Goal: Information Seeking & Learning: Find specific fact

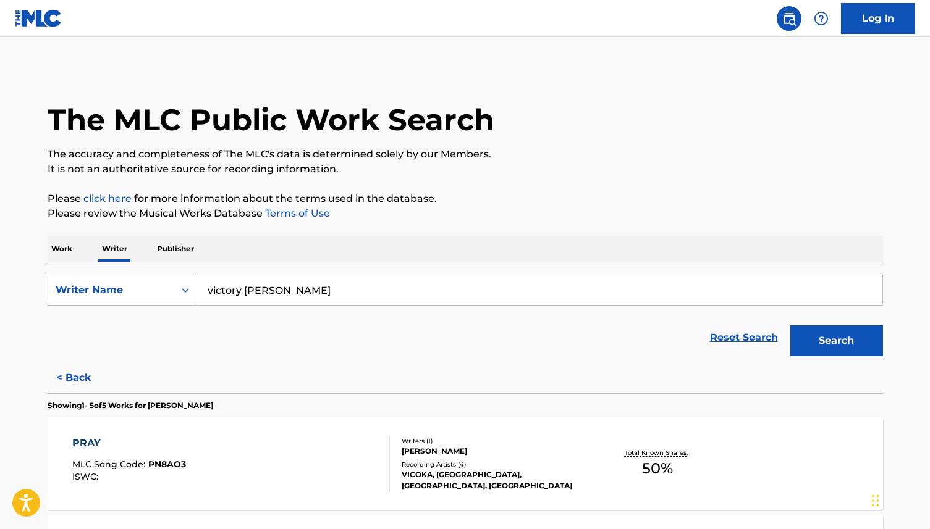
click at [856, 27] on link "Log In" at bounding box center [878, 18] width 74 height 31
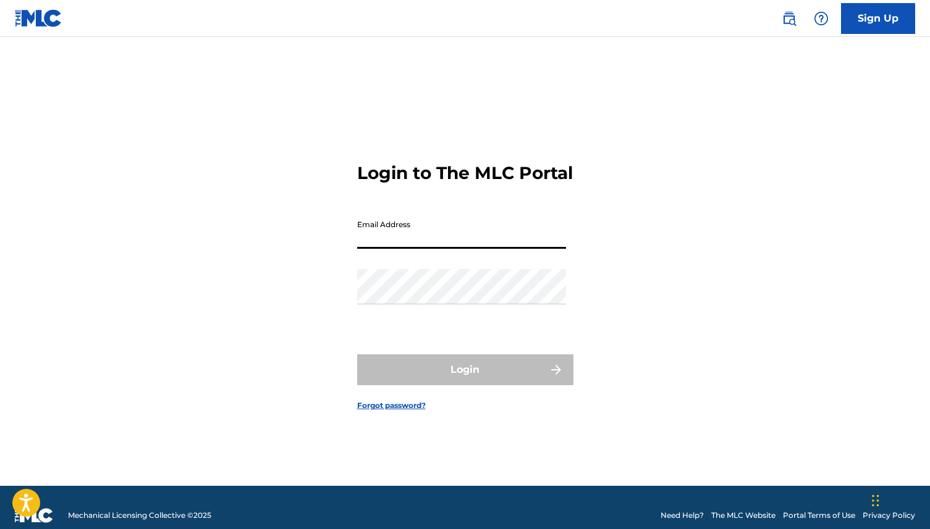
click at [483, 246] on input "Email Address" at bounding box center [461, 231] width 209 height 35
type input "[EMAIL_ADDRESS][DOMAIN_NAME]"
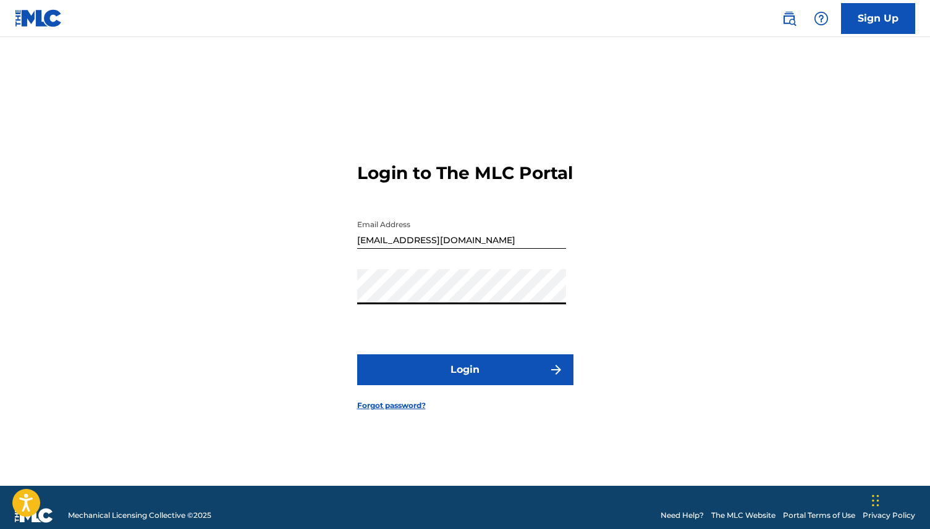
click at [420, 376] on button "Login" at bounding box center [465, 370] width 216 height 31
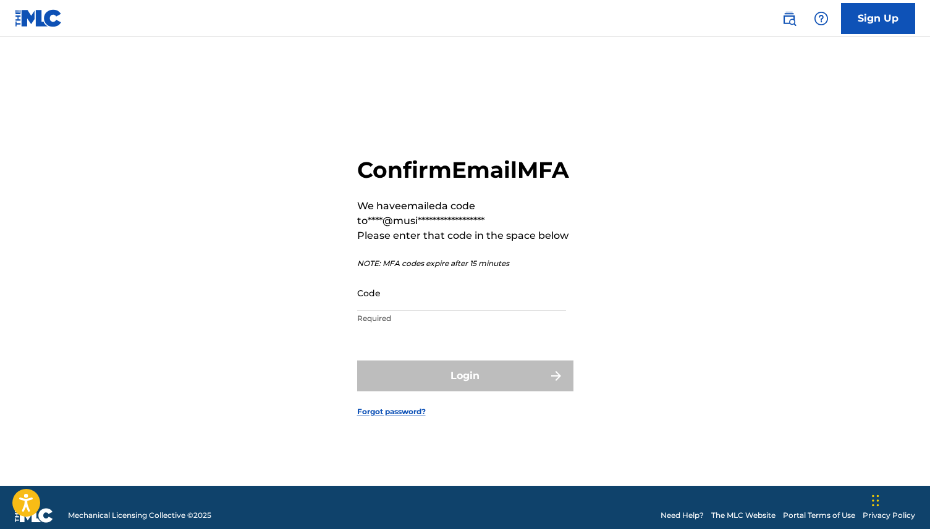
click at [417, 311] on input "Code" at bounding box center [461, 293] width 209 height 35
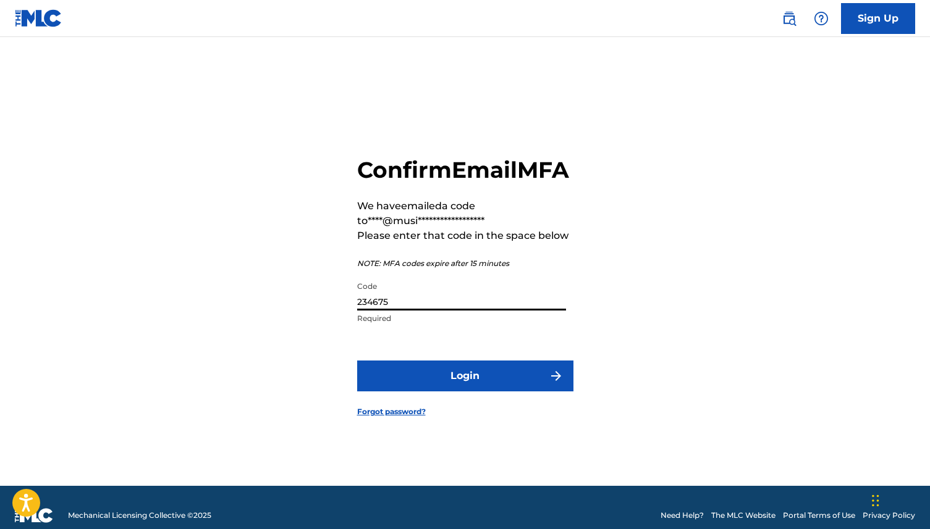
type input "234675"
click at [454, 390] on button "Login" at bounding box center [465, 376] width 216 height 31
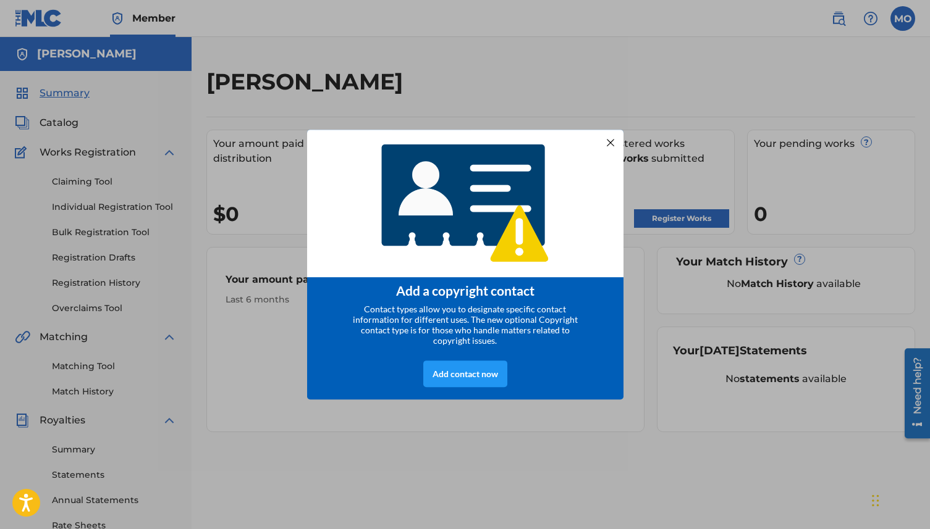
click at [610, 142] on div at bounding box center [610, 142] width 16 height 16
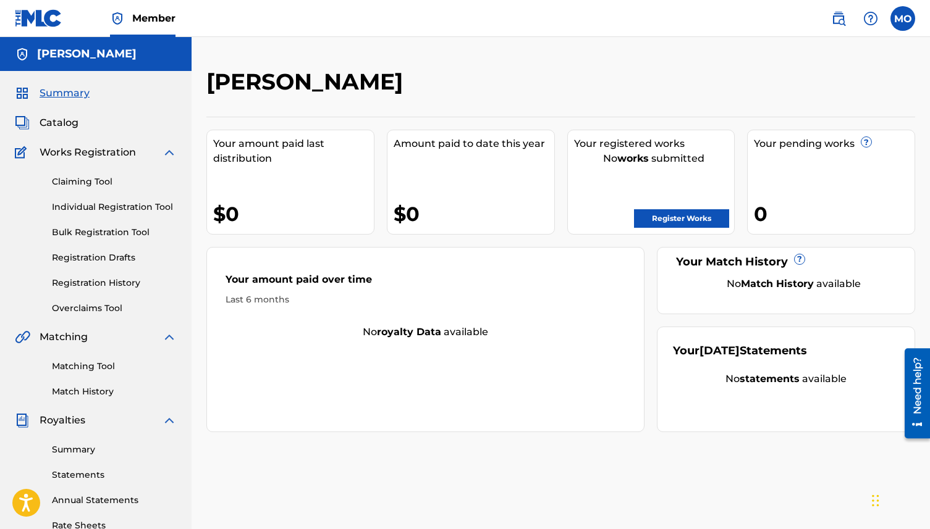
click at [120, 231] on link "Bulk Registration Tool" at bounding box center [114, 232] width 125 height 13
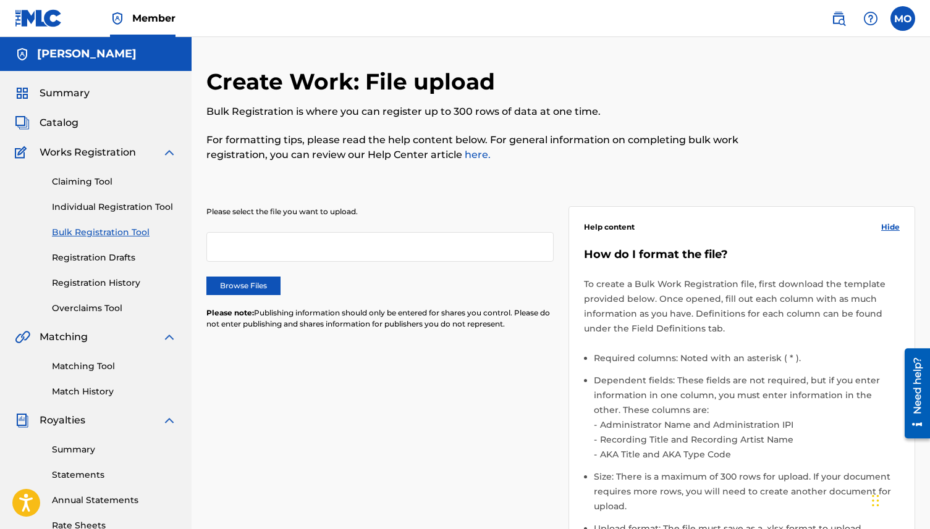
click at [71, 125] on span "Catalog" at bounding box center [59, 123] width 39 height 15
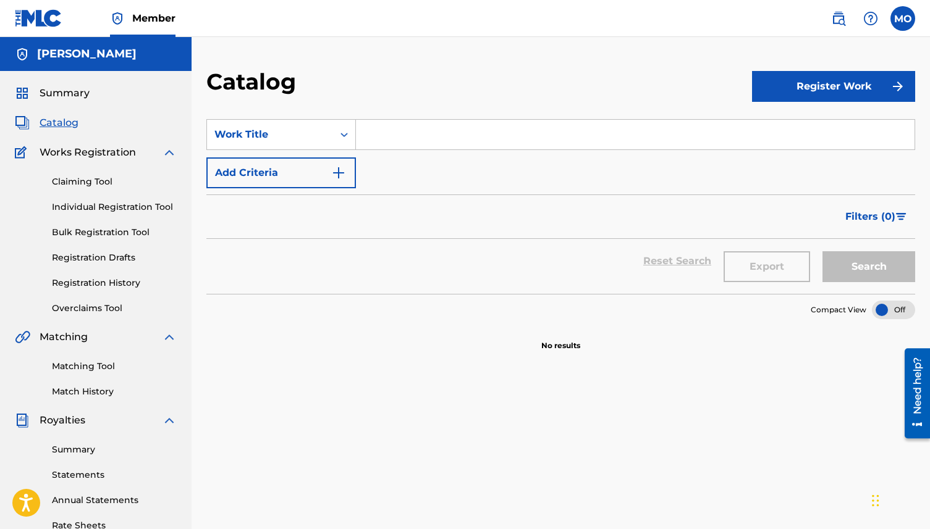
click at [398, 134] on input "Search Form" at bounding box center [635, 135] width 559 height 30
click at [420, 133] on input "Search Form" at bounding box center [635, 135] width 559 height 30
type input "our father"
click at [342, 172] on img "Search Form" at bounding box center [338, 173] width 15 height 15
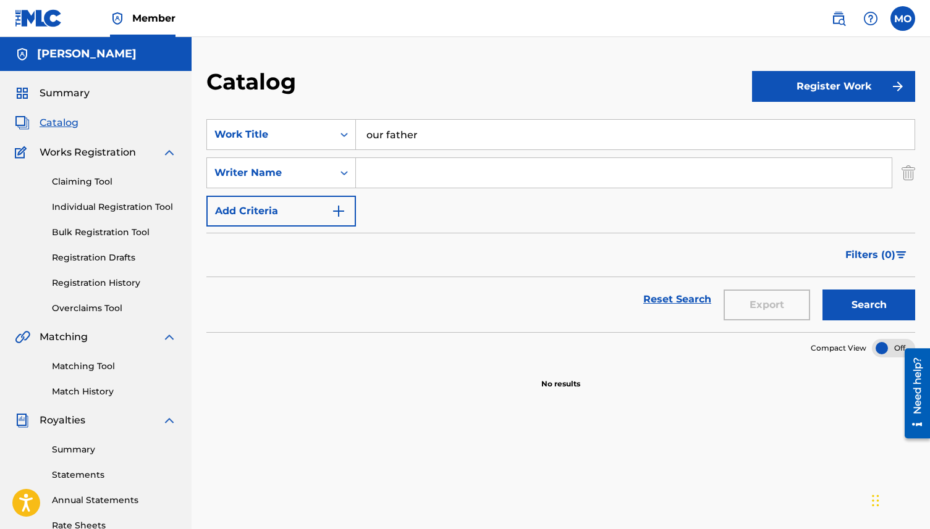
click at [387, 171] on input "Search Form" at bounding box center [624, 173] width 536 height 30
click at [864, 306] on button "Search" at bounding box center [868, 305] width 93 height 31
click at [440, 172] on input "[PERSON_NAME]" at bounding box center [624, 173] width 536 height 30
type input "[PERSON_NAME]"
click at [866, 300] on button "Search" at bounding box center [868, 305] width 93 height 31
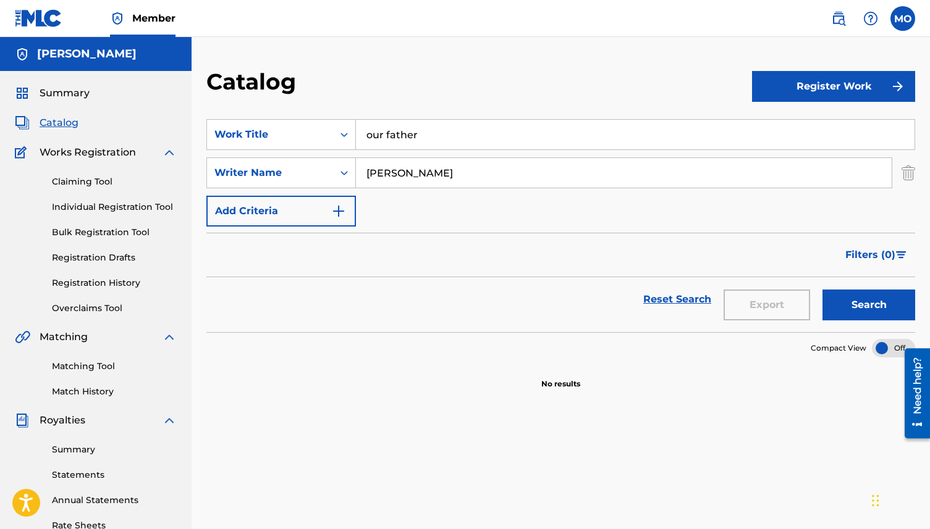
click at [370, 137] on input "our father" at bounding box center [635, 135] width 559 height 30
type input "Our father"
click at [338, 209] on img "Search Form" at bounding box center [338, 211] width 15 height 15
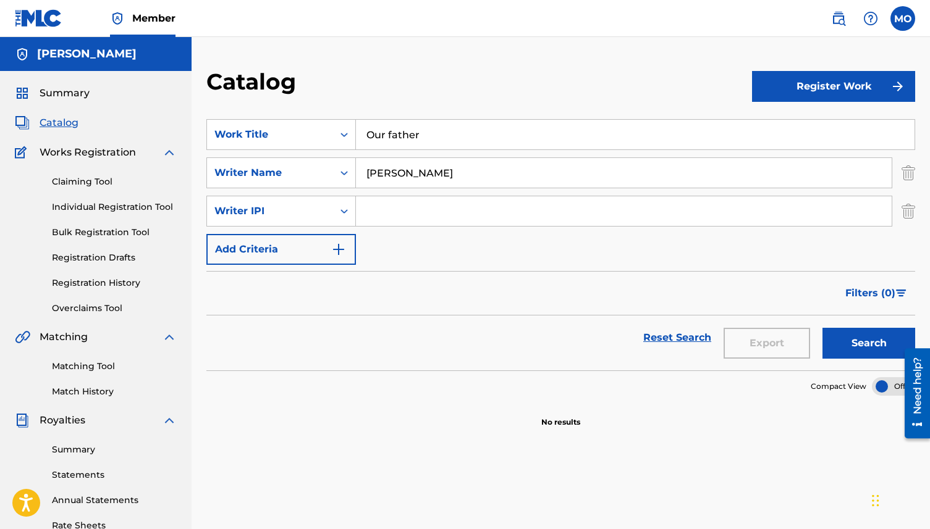
click at [906, 216] on img "Search Form" at bounding box center [908, 211] width 14 height 31
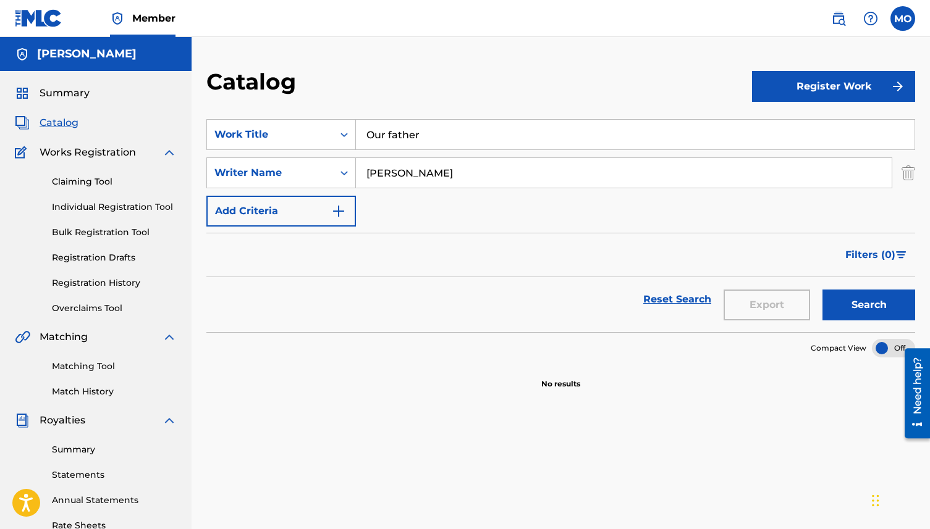
click at [346, 213] on button "Add Criteria" at bounding box center [281, 211] width 150 height 31
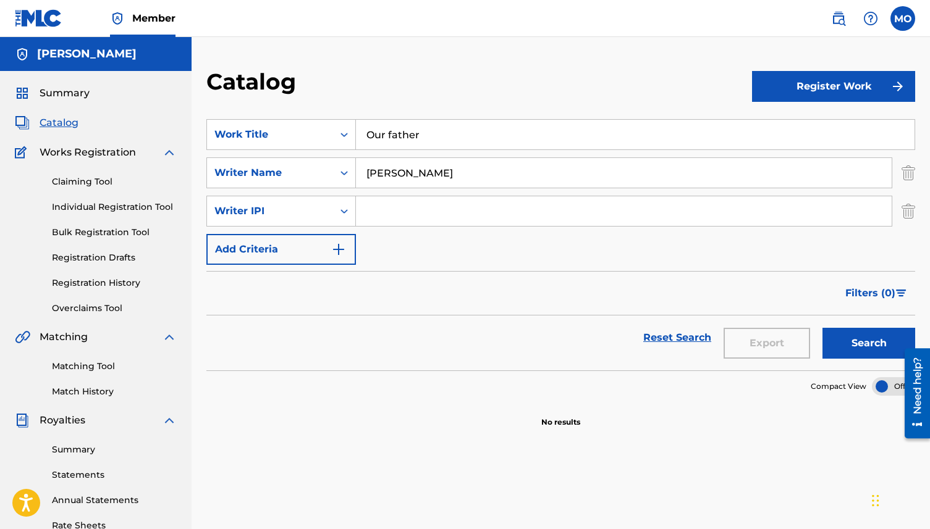
click at [345, 254] on img "Search Form" at bounding box center [338, 249] width 15 height 15
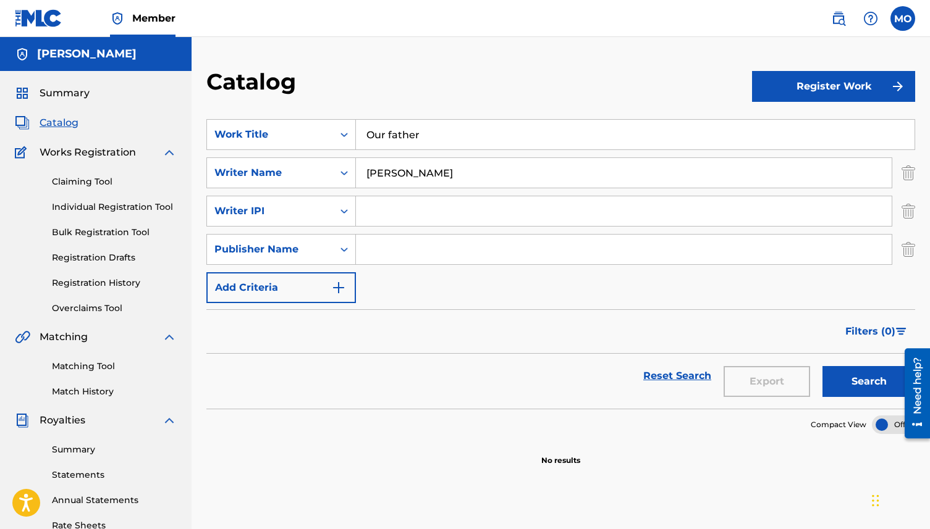
click at [909, 247] on img "Search Form" at bounding box center [908, 249] width 14 height 31
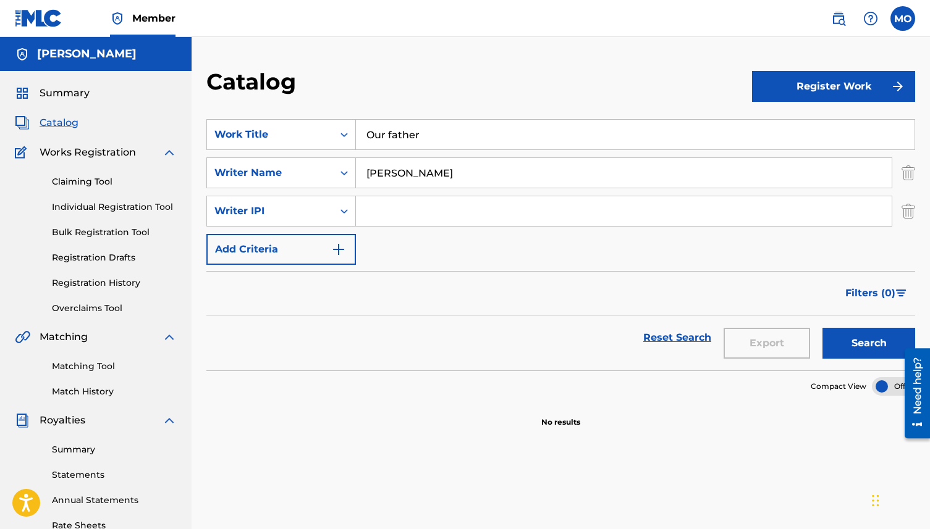
click at [908, 201] on img "Search Form" at bounding box center [908, 211] width 14 height 31
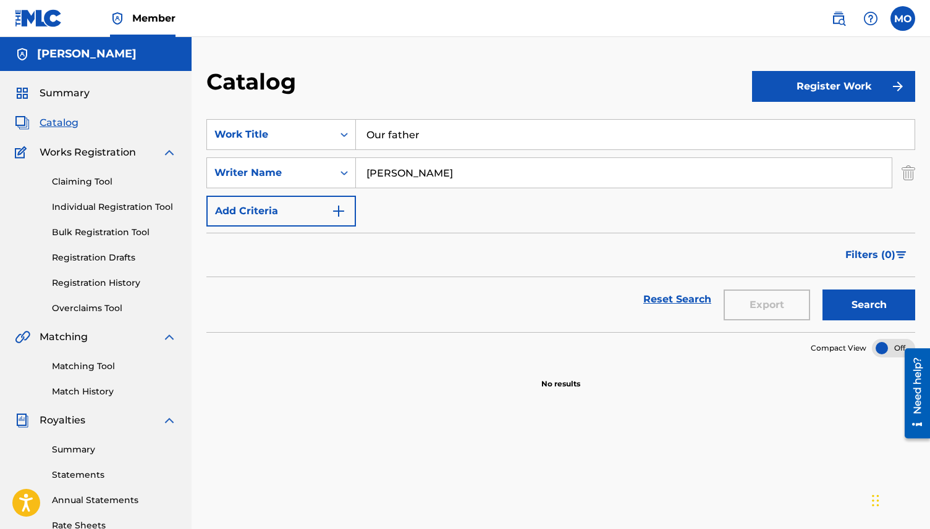
click at [872, 302] on button "Search" at bounding box center [868, 305] width 93 height 31
